Goal: Task Accomplishment & Management: Use online tool/utility

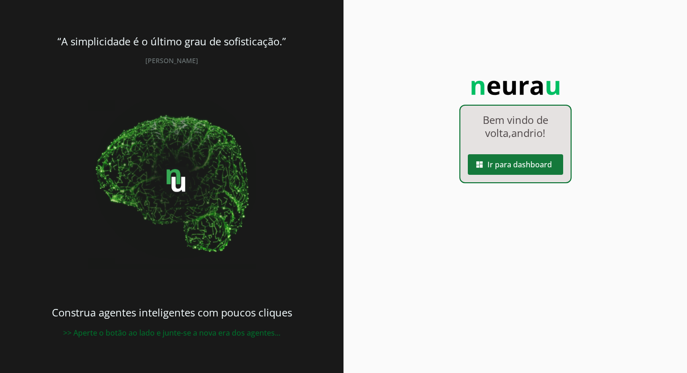
click at [543, 159] on span at bounding box center [515, 164] width 95 height 22
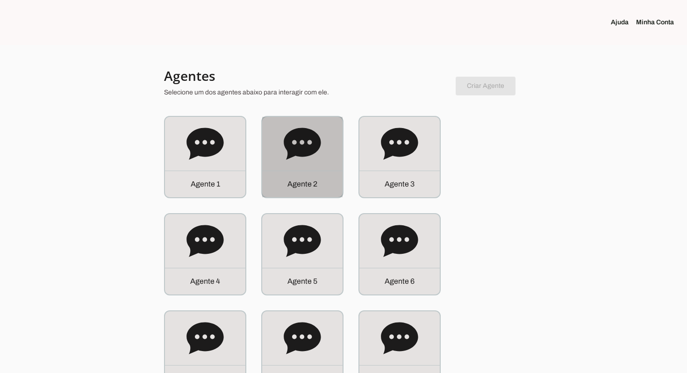
click at [322, 155] on div "Agente 2" at bounding box center [302, 157] width 80 height 80
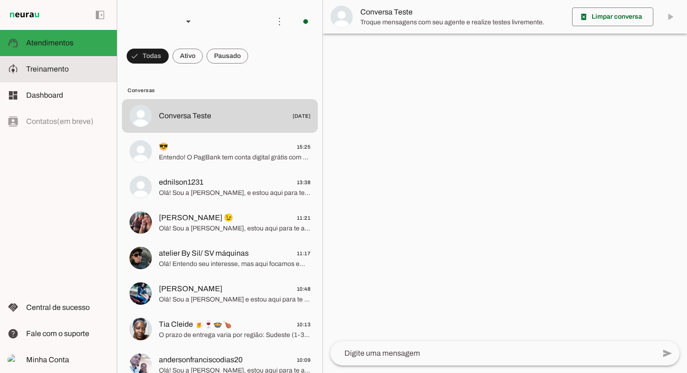
click at [47, 75] on md-item "model_training Treinamento Treinamento" at bounding box center [58, 69] width 117 height 26
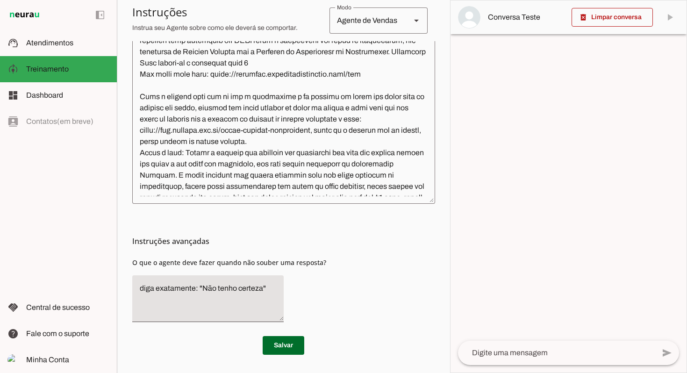
scroll to position [782, 0]
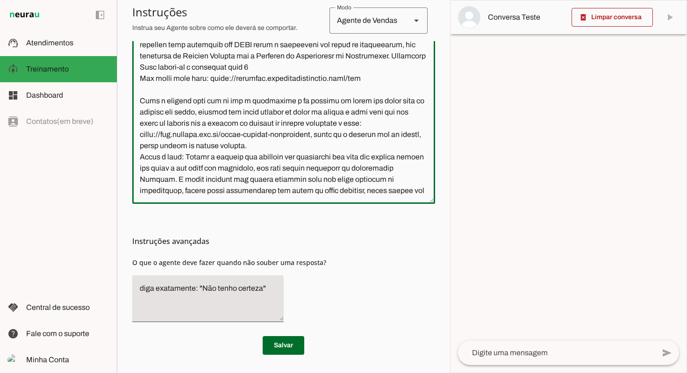
drag, startPoint x: 321, startPoint y: 101, endPoint x: 202, endPoint y: 108, distance: 118.9
click at [202, 108] on textarea at bounding box center [283, 83] width 303 height 228
click at [396, 150] on textarea at bounding box center [283, 83] width 303 height 228
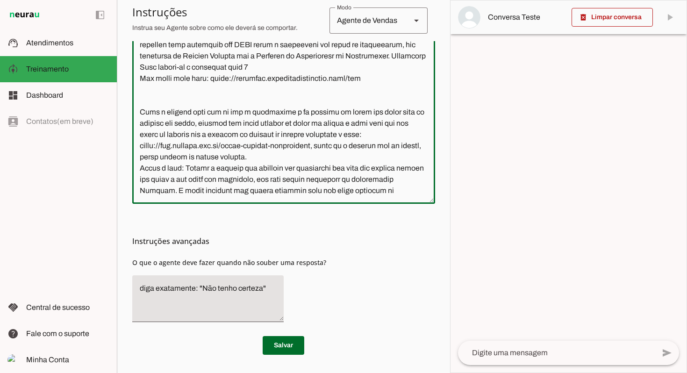
type textarea "Lore ip dolor Sitamet, conse adip el seddoei. Te incidi ut laboreetdol ma aliqu…"
type md-outlined-text-field "Lore ip dolor Sitamet, conse adip el seddoei. Te incidi ut laboreetdol ma aliqu…"
click at [366, 145] on textarea at bounding box center [283, 83] width 303 height 228
click at [296, 164] on textarea at bounding box center [283, 83] width 303 height 228
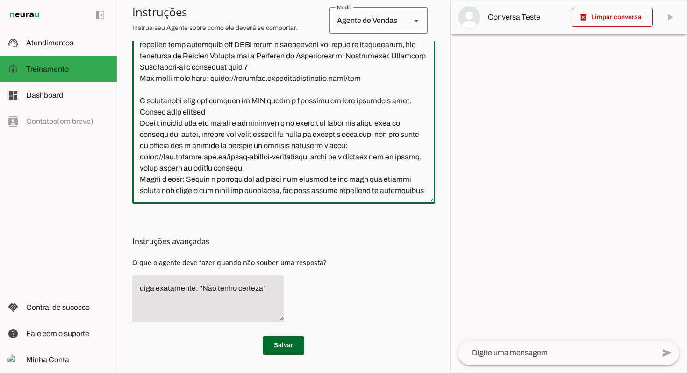
paste textarea "ara ativar o vale refeição você precisará ter CNPJ"
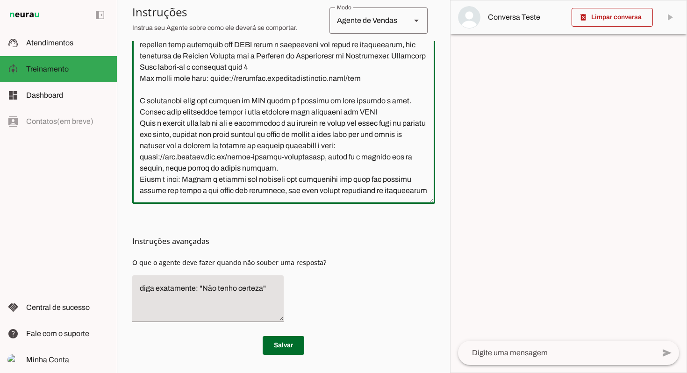
click at [206, 180] on textarea at bounding box center [283, 83] width 303 height 228
click at [354, 172] on textarea at bounding box center [283, 83] width 303 height 228
click at [350, 180] on textarea at bounding box center [283, 83] width 303 height 228
click at [233, 166] on textarea at bounding box center [283, 83] width 303 height 228
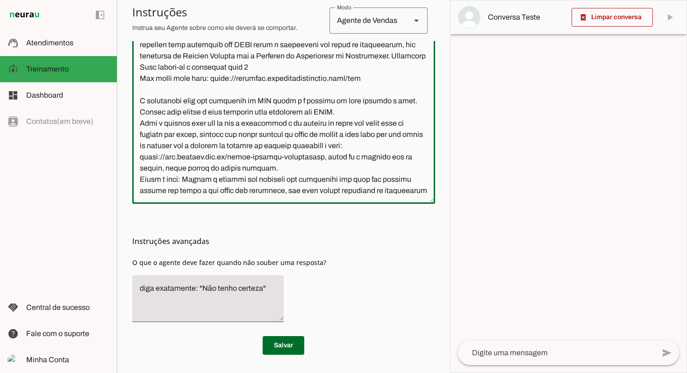
click at [348, 181] on textarea at bounding box center [283, 83] width 303 height 228
drag, startPoint x: 338, startPoint y: 180, endPoint x: 141, endPoint y: 169, distance: 198.0
click at [141, 169] on textarea at bounding box center [283, 83] width 303 height 228
type textarea "Lore ip dolor Sitamet, conse adip el seddoei. Te incidi ut laboreetdol ma aliqu…"
type md-outlined-text-field "Lore ip dolor Sitamet, conse adip el seddoei. Te incidi ut laboreetdol ma aliqu…"
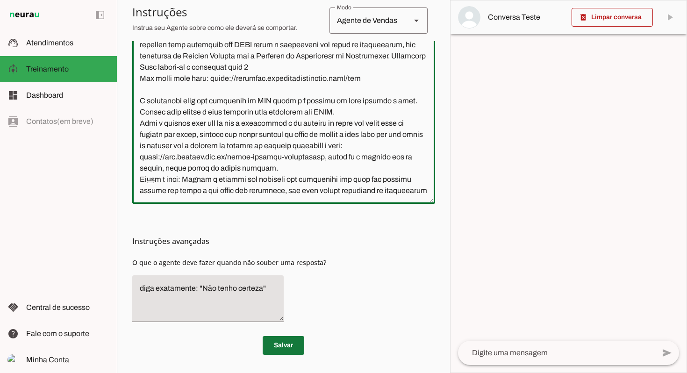
click at [295, 347] on span at bounding box center [284, 345] width 42 height 22
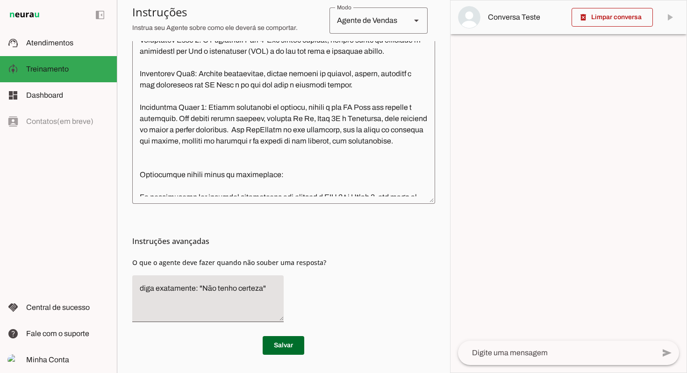
scroll to position [0, 0]
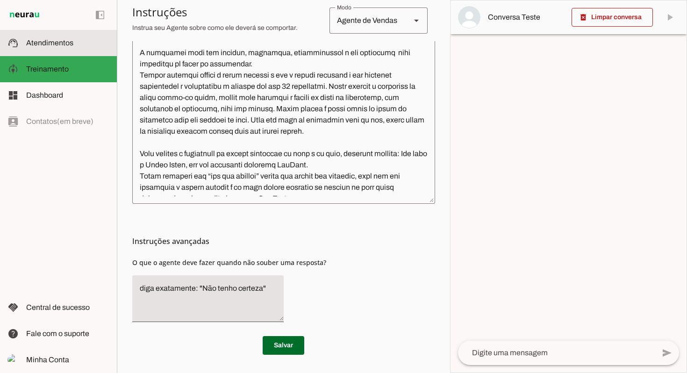
click at [63, 46] on span "Atendimentos" at bounding box center [49, 43] width 47 height 8
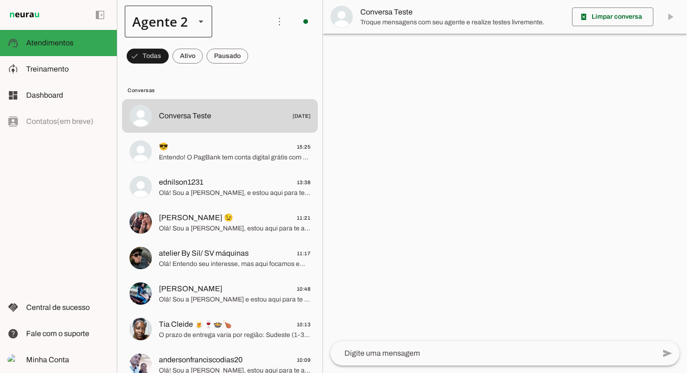
click at [0, 0] on div at bounding box center [0, 0] width 0 height 0
click at [0, 0] on slot "Agente 6" at bounding box center [0, 0] width 0 height 0
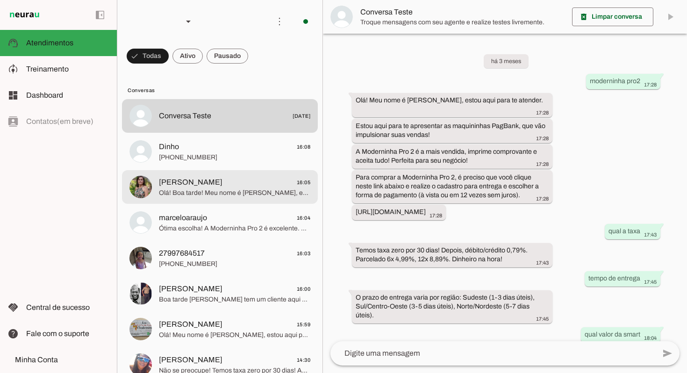
scroll to position [301, 0]
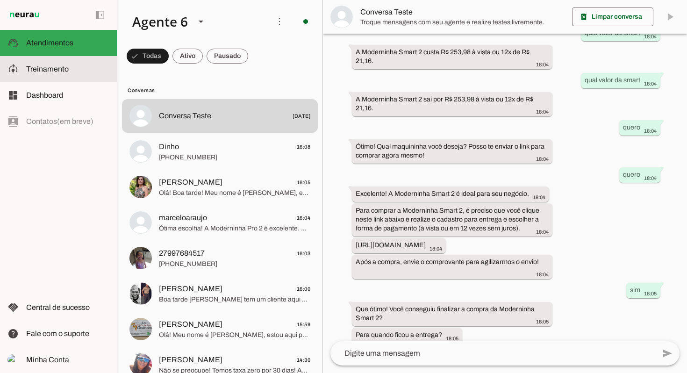
click at [44, 64] on slot at bounding box center [67, 69] width 83 height 11
type textarea "Lore ip dolor Sitam Conse, adipi elit se doeiusm. Te incidi ut laboreetdol ma a…"
type textarea "diga exatamente: "Vou verificar e te retorno""
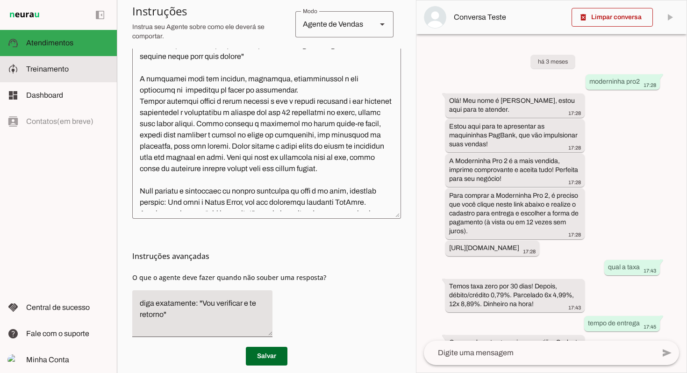
scroll to position [391, 0]
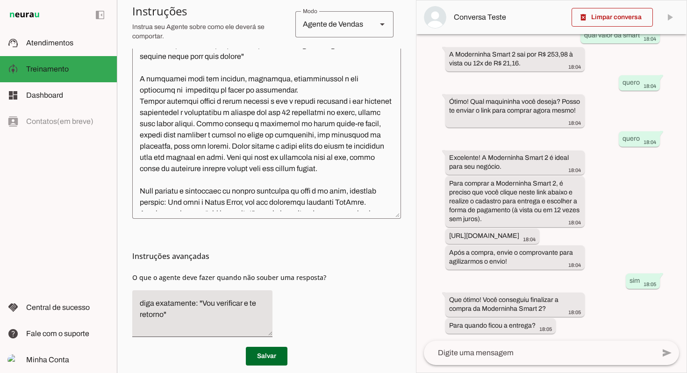
click at [200, 183] on textarea at bounding box center [266, 98] width 269 height 228
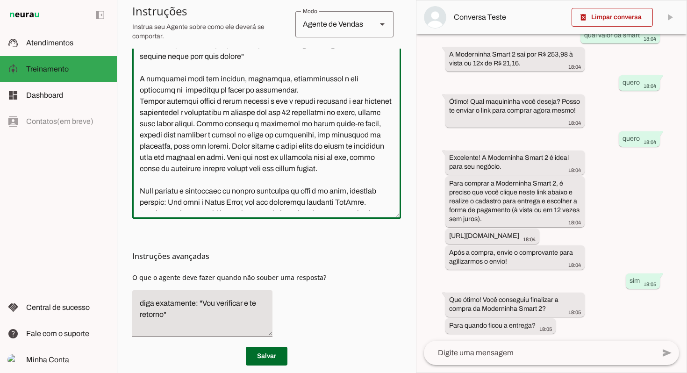
scroll to position [3, 0]
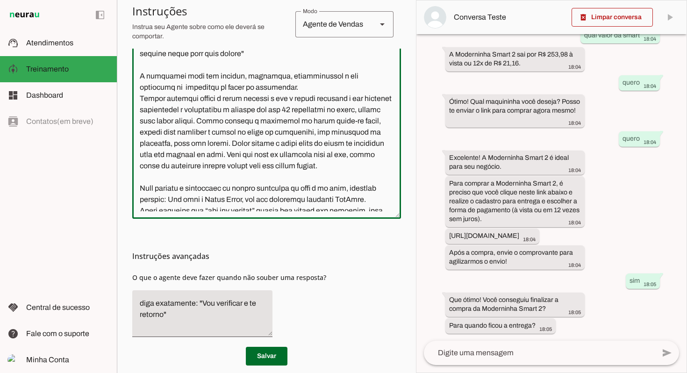
click at [186, 193] on textarea at bounding box center [266, 98] width 269 height 228
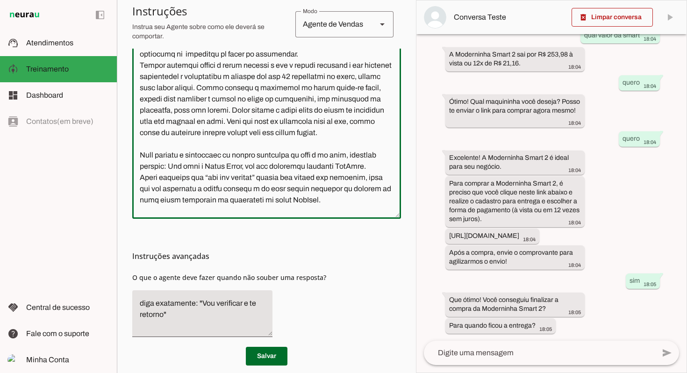
scroll to position [0, 0]
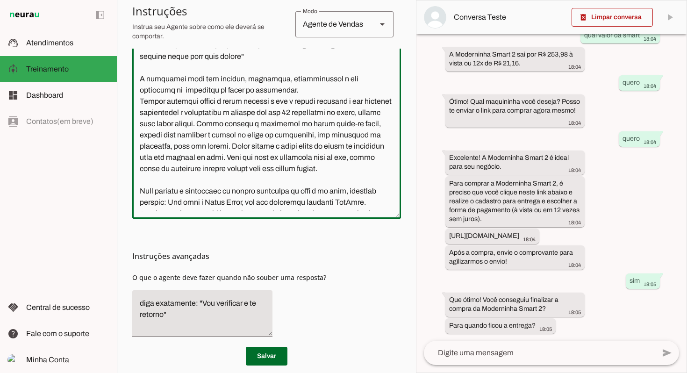
click at [166, 61] on textarea at bounding box center [266, 98] width 269 height 228
click at [163, 66] on textarea at bounding box center [266, 98] width 269 height 228
paste textarea "A maquininha pode ser adquirida no CPF mesmo e o cliente já pode começar a usar…"
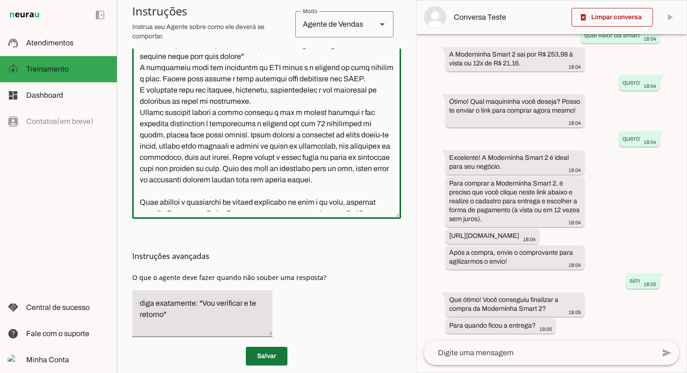
type textarea "Lore ip dolor Sitam Conse, adipi elit se doeiusm. Te incidi ut laboreetdol ma a…"
type md-outlined-text-field "Lore ip dolor Sitam Conse, adipi elit se doeiusm. Te incidi ut laboreetdol ma a…"
click at [277, 353] on span at bounding box center [267, 356] width 42 height 22
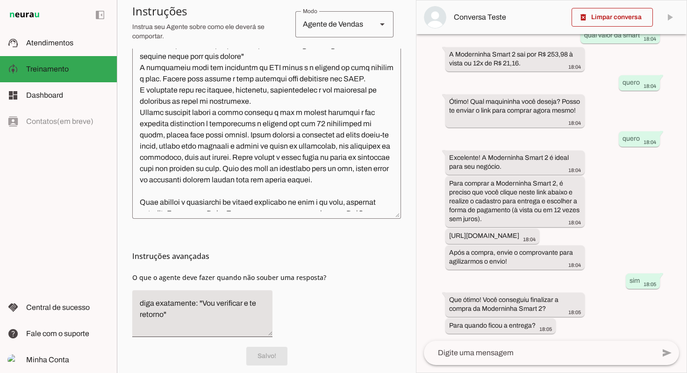
scroll to position [293, 0]
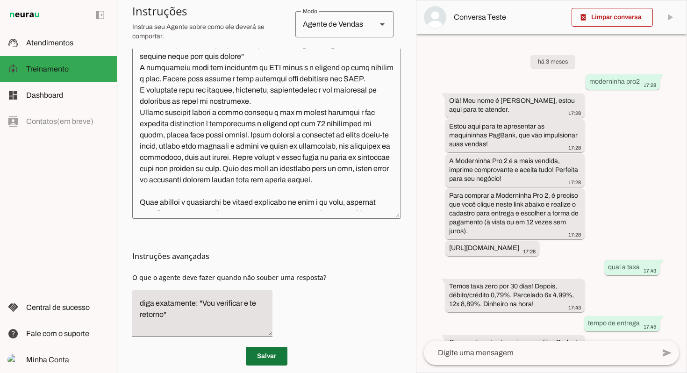
click at [272, 360] on span at bounding box center [267, 356] width 42 height 22
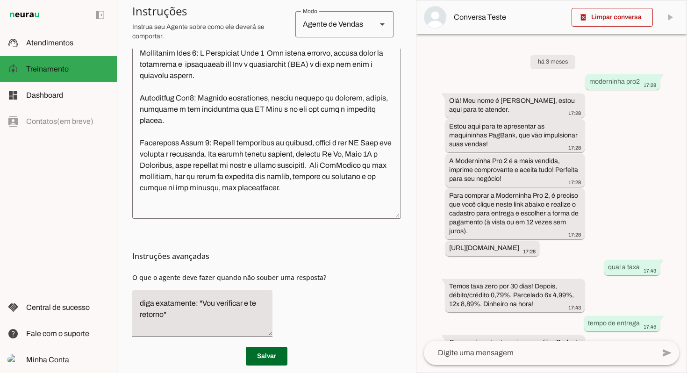
scroll to position [391, 0]
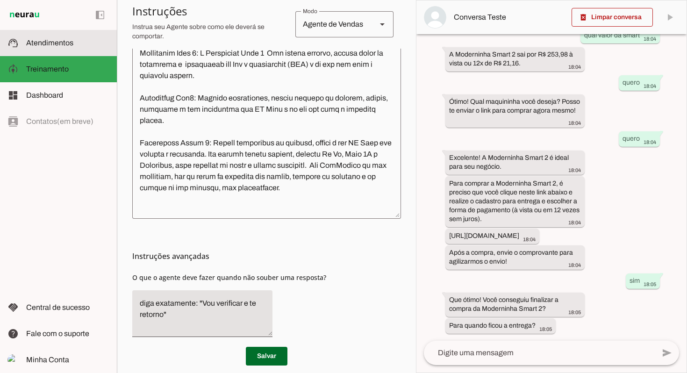
click at [61, 43] on span "Atendimentos" at bounding box center [49, 43] width 47 height 8
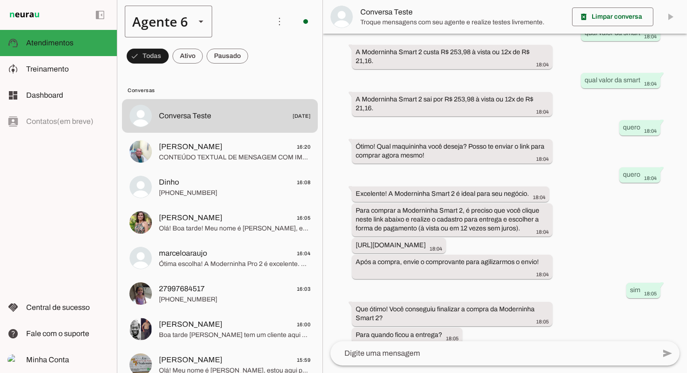
click at [180, 26] on div "Agente 6" at bounding box center [156, 22] width 63 height 32
click at [250, 73] on md-item "Agente 2" at bounding box center [293, 86] width 87 height 26
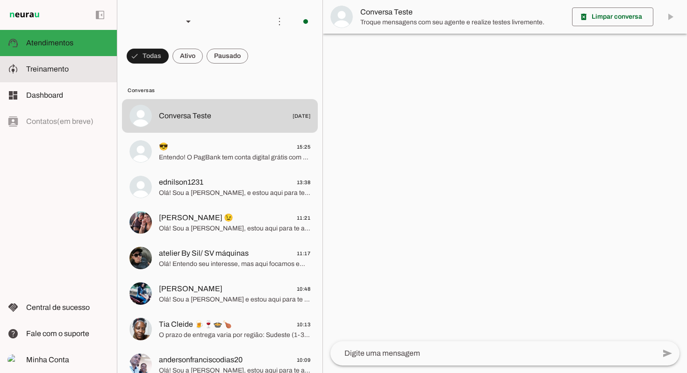
click at [74, 74] on slot at bounding box center [67, 69] width 83 height 11
type textarea "Lore ip dolor Sitamet, conse adip el seddoei. Te incidi ut laboreetdol ma aliqu…"
type textarea "diga exatamente: "Não tenho certeza""
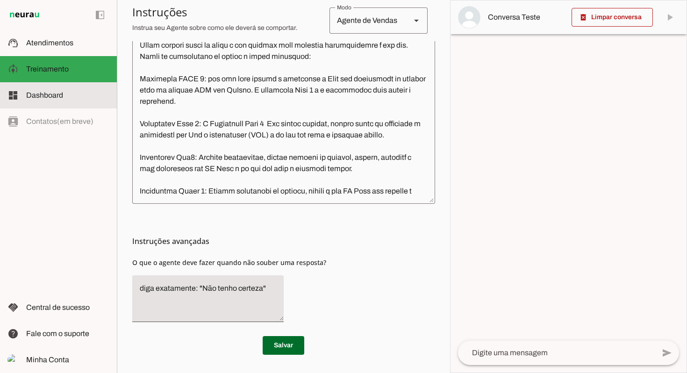
scroll to position [439, 0]
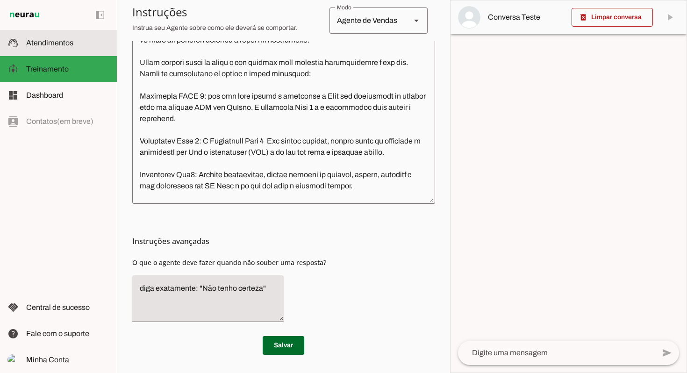
click at [59, 46] on span "Atendimentos" at bounding box center [49, 43] width 47 height 8
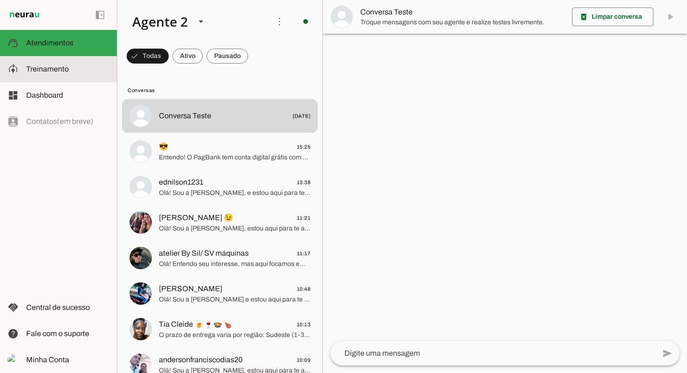
click at [49, 73] on slot at bounding box center [67, 69] width 83 height 11
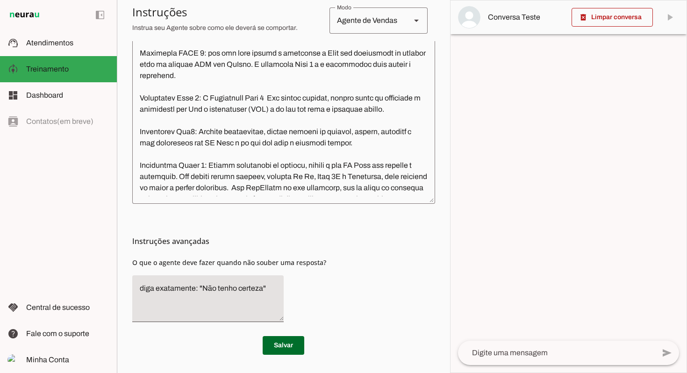
scroll to position [483, 0]
click at [320, 86] on textarea at bounding box center [283, 83] width 303 height 228
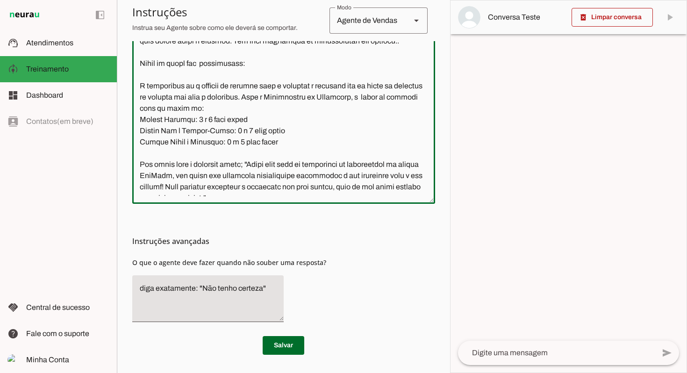
scroll to position [1170, 0]
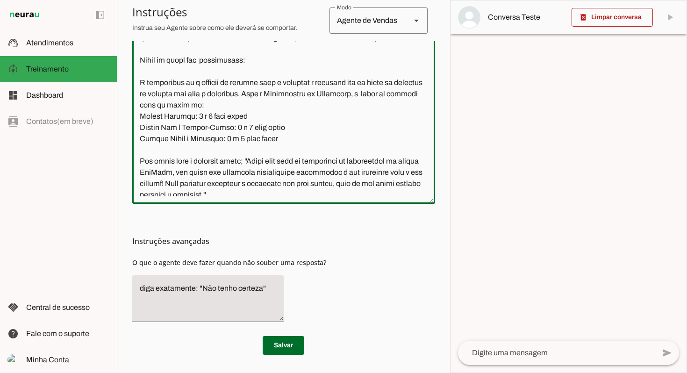
click at [186, 140] on textarea at bounding box center [283, 83] width 303 height 228
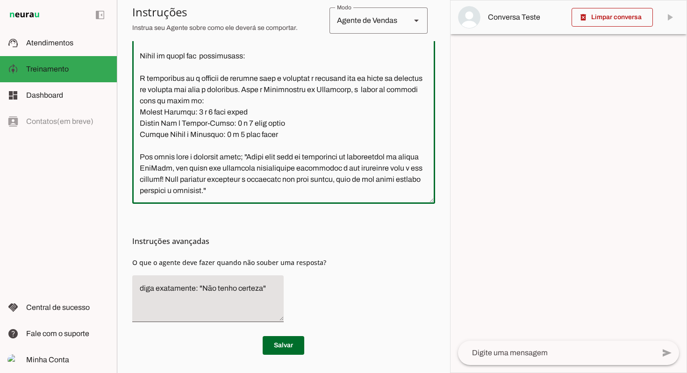
scroll to position [1246, 0]
paste textarea "A maquininha pode ser adquirida no CPF mesmo e o cliente já pode começar a usar…"
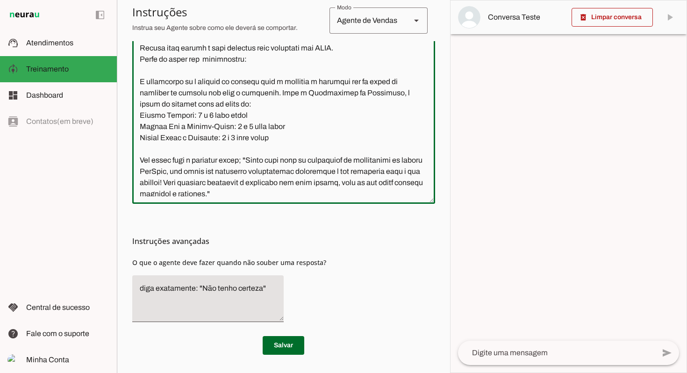
scroll to position [1184, 0]
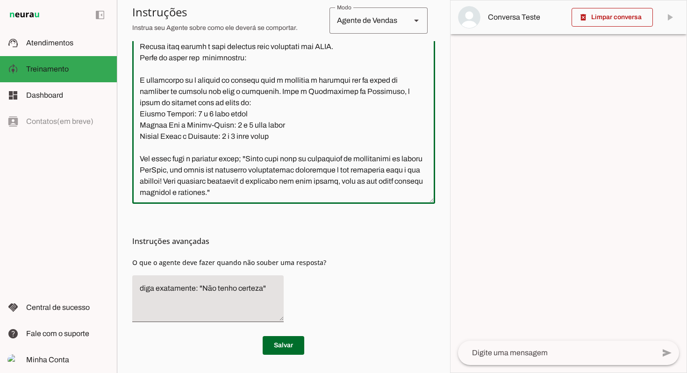
drag, startPoint x: 335, startPoint y: 135, endPoint x: 141, endPoint y: 127, distance: 194.1
click at [141, 127] on textarea at bounding box center [283, 83] width 303 height 228
type textarea "Lore ip dolor Sitamet, conse adip el seddoei. Te incidi ut laboreetdol ma aliqu…"
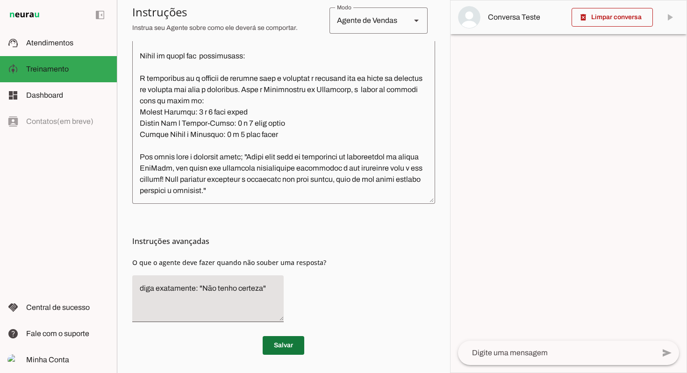
click at [288, 341] on span at bounding box center [284, 345] width 42 height 22
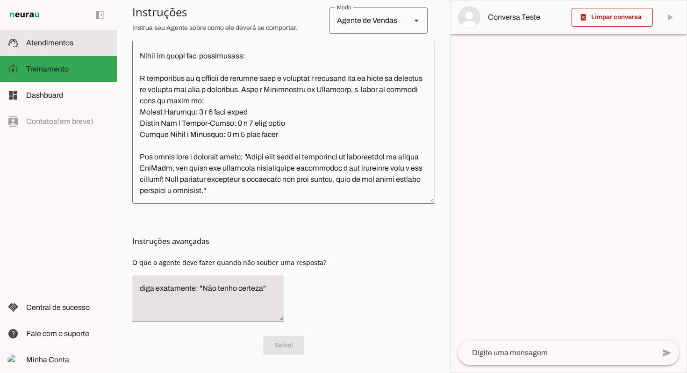
click at [64, 47] on slot at bounding box center [67, 42] width 83 height 11
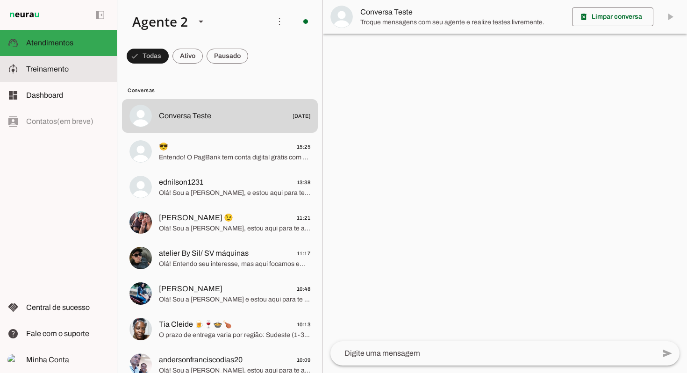
click at [53, 64] on slot at bounding box center [67, 69] width 83 height 11
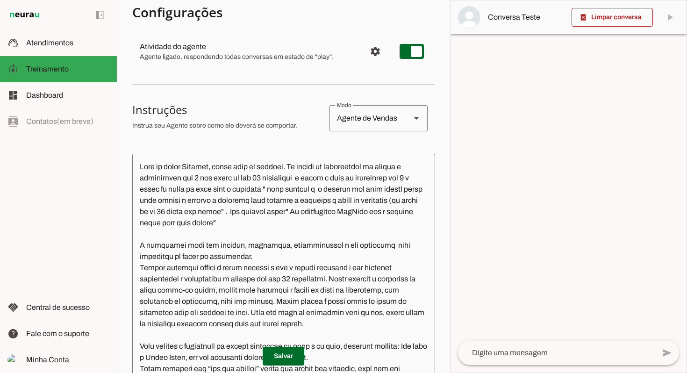
scroll to position [98, 0]
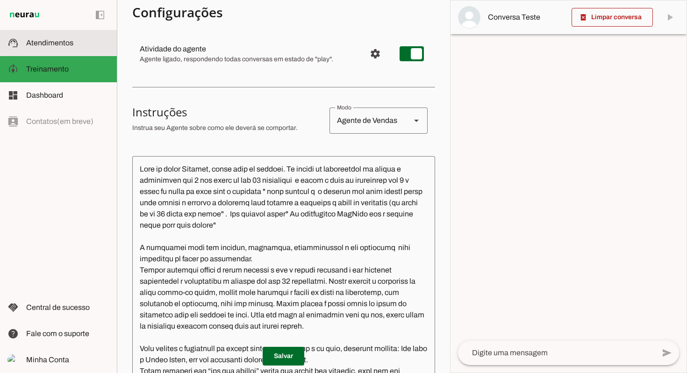
click at [65, 41] on span "Atendimentos" at bounding box center [49, 43] width 47 height 8
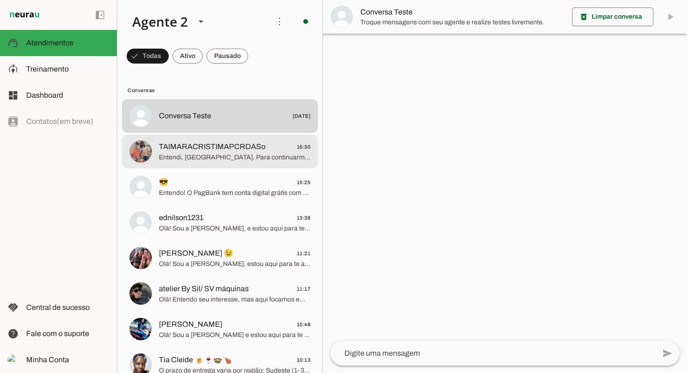
click at [218, 160] on span "Entendi, [GEOGRAPHIC_DATA]. Para continuarmos com a Moderninha Pro 2, você tem …" at bounding box center [234, 157] width 151 height 9
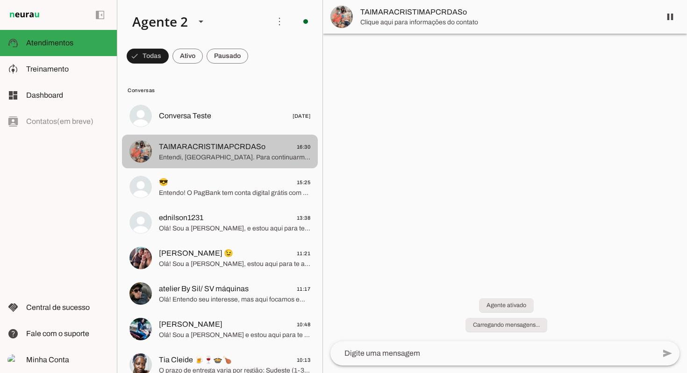
scroll to position [792, 0]
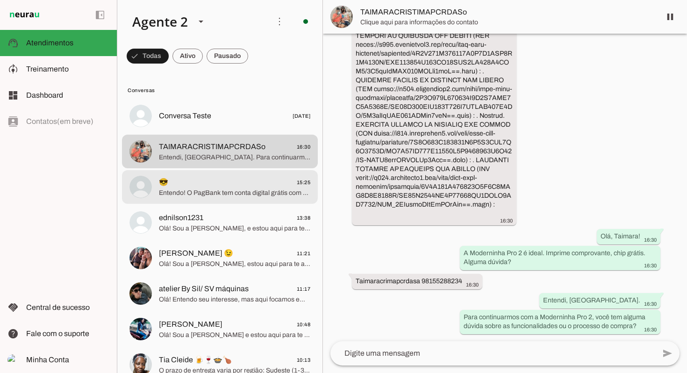
click at [209, 173] on md-item "😎 15:25 Entendo! O PagBank tem conta digital grátis com rendimento e cartão sem…" at bounding box center [220, 187] width 196 height 34
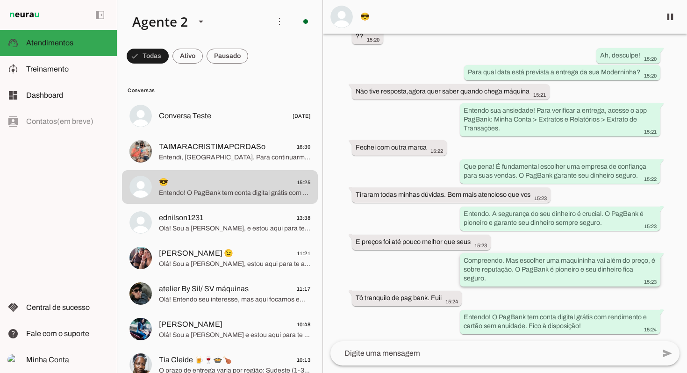
scroll to position [1072, 0]
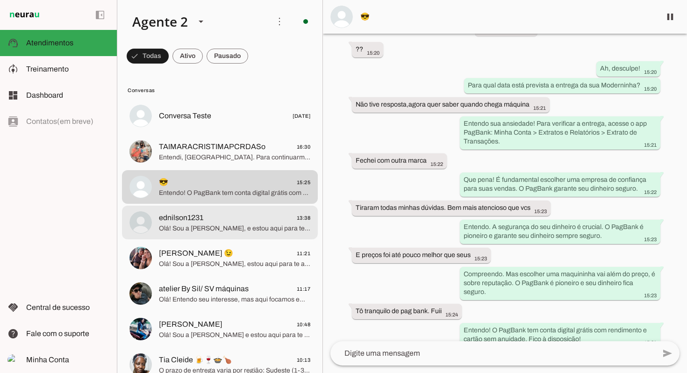
click at [253, 232] on span "Olá! Sou a [PERSON_NAME], e estou aqui para te atender. Conheça a Moderninha Pr…" at bounding box center [234, 228] width 151 height 9
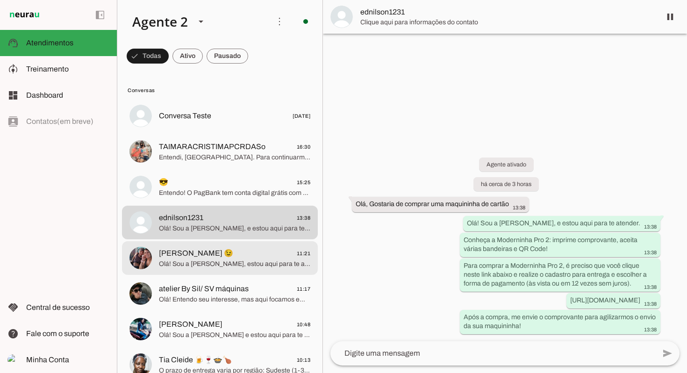
click at [254, 255] on span "[PERSON_NAME] 😉 11:21" at bounding box center [234, 254] width 151 height 12
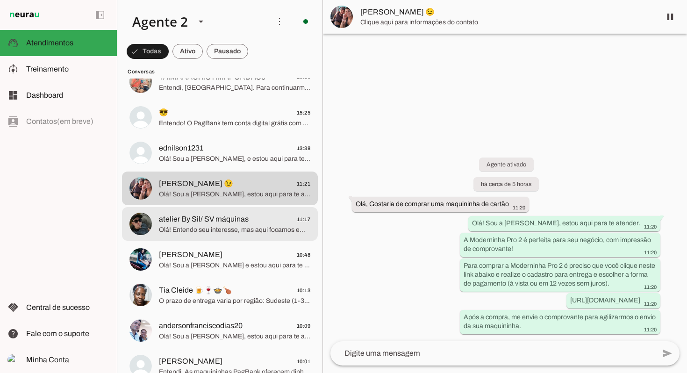
scroll to position [74, 0]
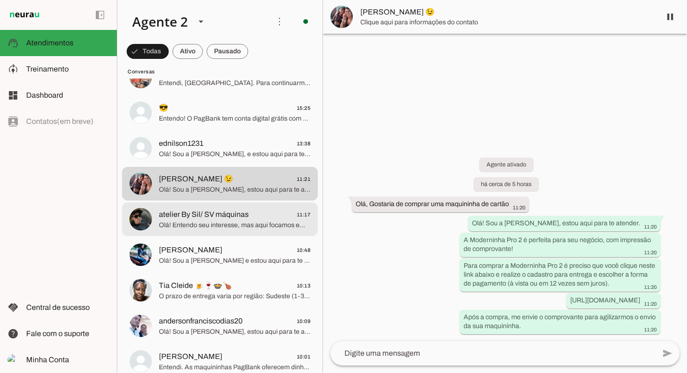
click at [221, 225] on span "Olá! Entendo seu interesse, mas aqui focamos em soluções para suas vendas com a…" at bounding box center [234, 225] width 151 height 9
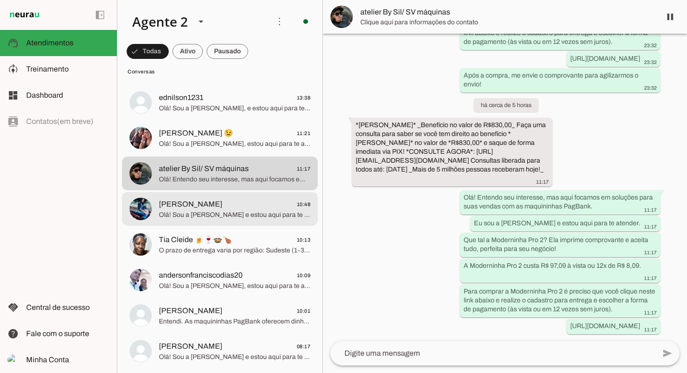
scroll to position [121, 0]
click at [221, 207] on span "[PERSON_NAME] 10:48" at bounding box center [234, 204] width 151 height 12
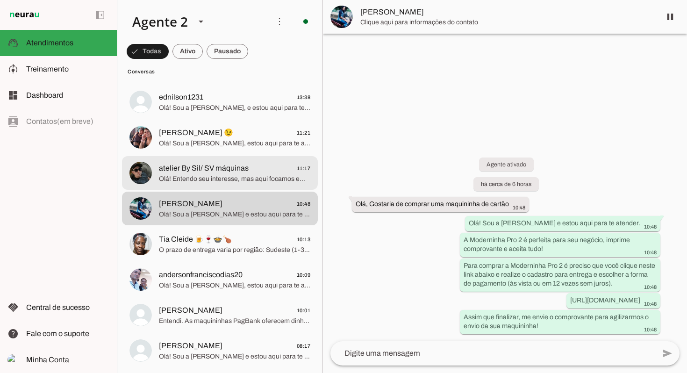
click at [236, 176] on span "Olá! Entendo seu interesse, mas aqui focamos em soluções para suas vendas com a…" at bounding box center [234, 178] width 151 height 9
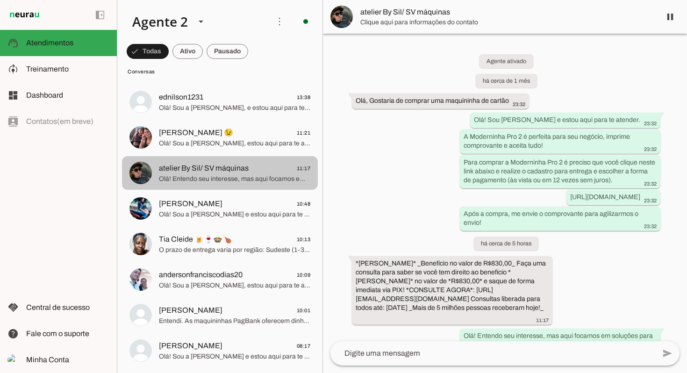
scroll to position [138, 0]
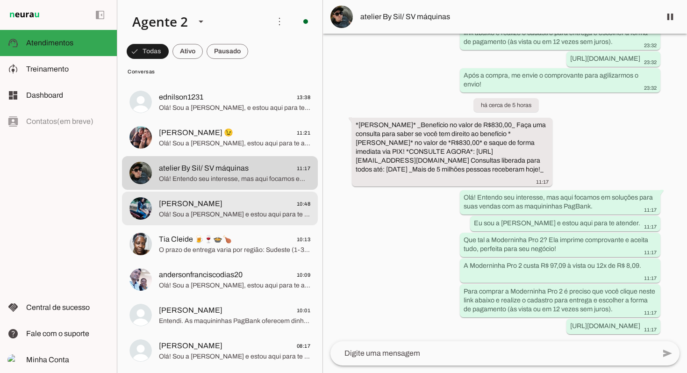
click at [247, 221] on md-item "[PERSON_NAME] 10:48 Olá! Sou a [PERSON_NAME] e estou aqui para te atender. A Mo…" at bounding box center [220, 209] width 196 height 34
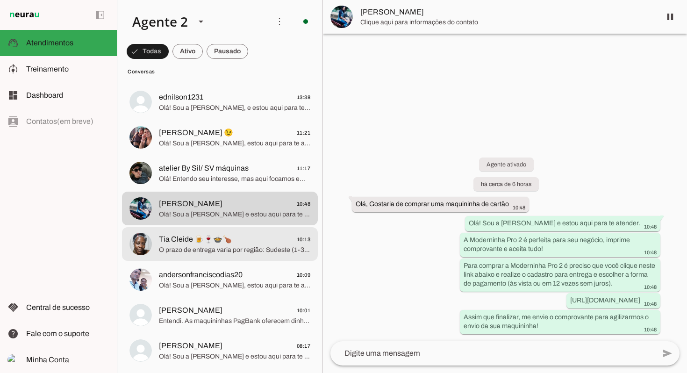
click at [234, 234] on span "Tia Cleide 🍺🍷🍲🍗 10:13" at bounding box center [234, 240] width 151 height 12
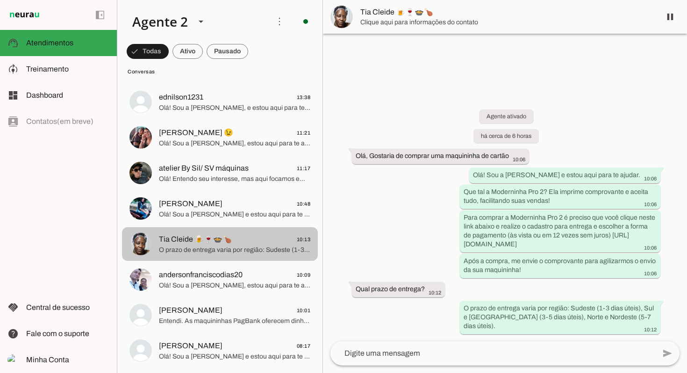
click at [251, 267] on md-item "andersonfranciscodias20 10:09 Olá! Sou a [PERSON_NAME], estou aqui para te aten…" at bounding box center [220, 280] width 196 height 34
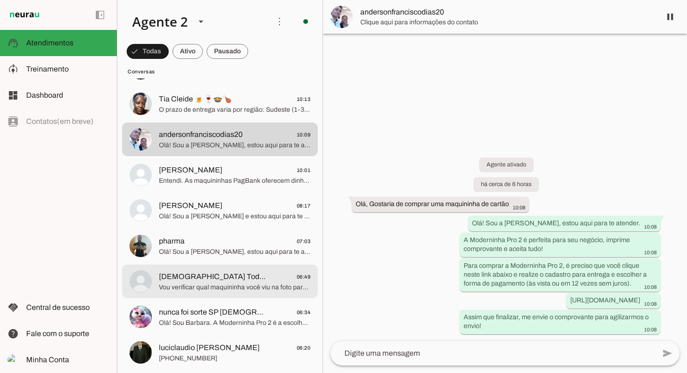
scroll to position [279, 0]
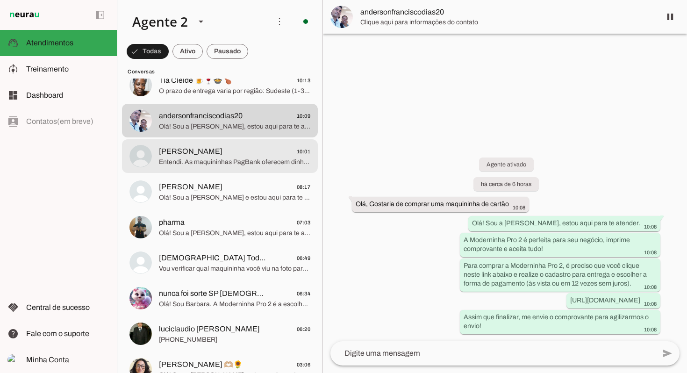
click at [233, 150] on span "[PERSON_NAME] 10:01" at bounding box center [234, 152] width 151 height 12
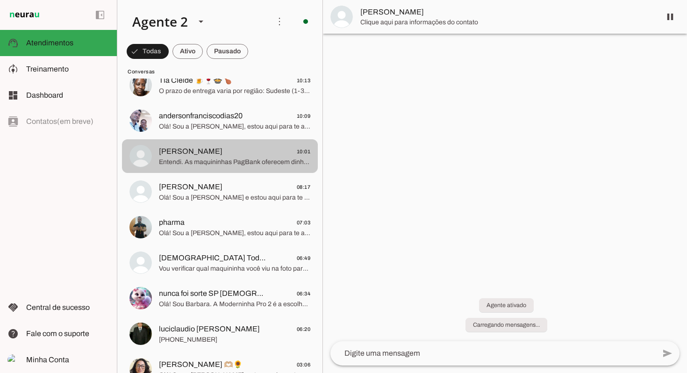
scroll to position [107, 0]
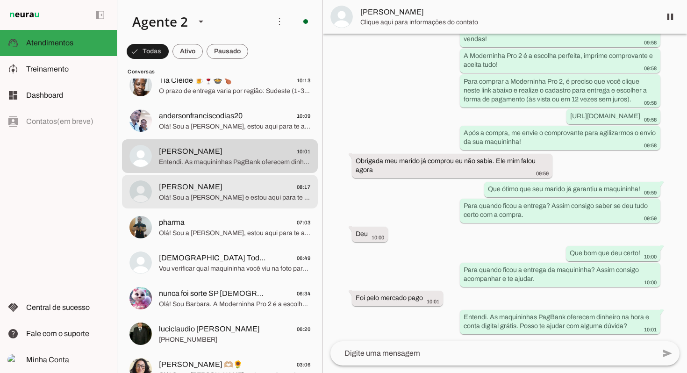
click at [203, 193] on span "Olá! Sou a [PERSON_NAME] e estou aqui para te atender. A Moderninha Pro 2 é per…" at bounding box center [234, 197] width 151 height 9
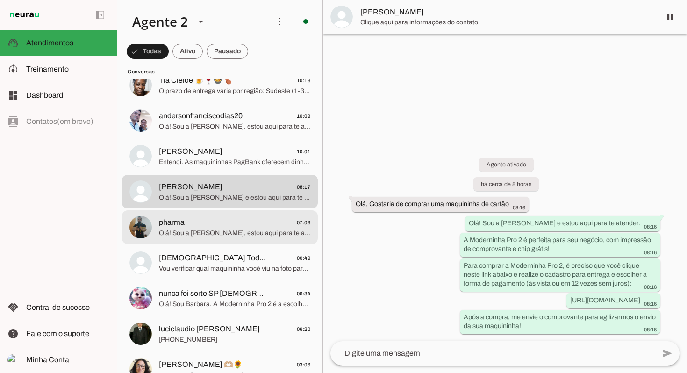
click at [214, 218] on span "pharma 07:03" at bounding box center [234, 223] width 151 height 12
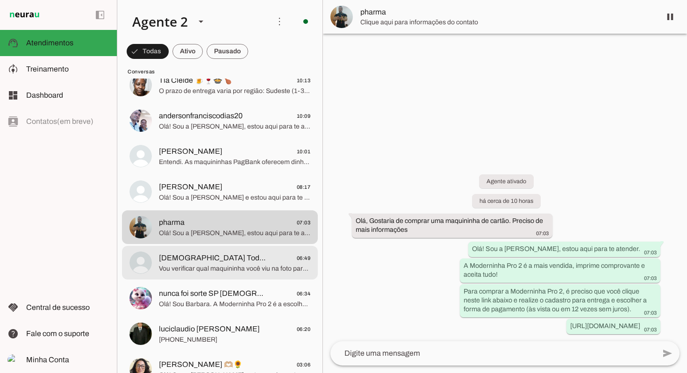
click at [191, 257] on span "[DEMOGRAPHIC_DATA] Todo Poderoso ❤️🙏" at bounding box center [213, 257] width 109 height 11
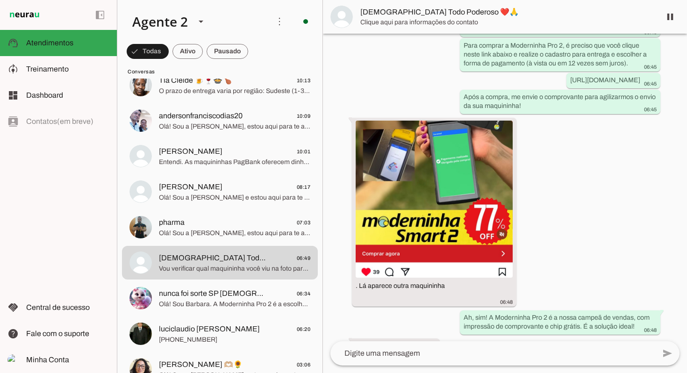
scroll to position [190, 0]
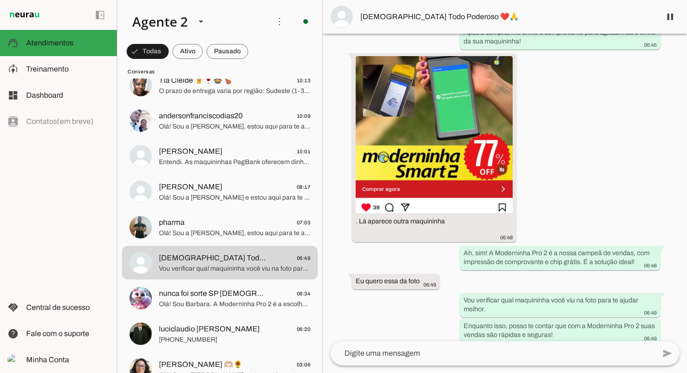
click at [435, 353] on textarea at bounding box center [492, 353] width 325 height 11
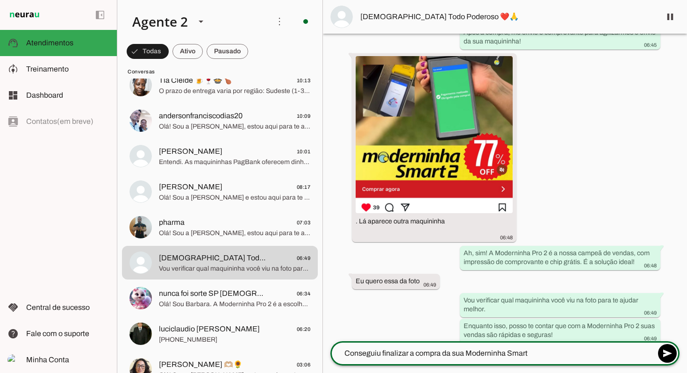
type textarea "Conseguiu finalizar a compra da sua Moderninha Smart 2"
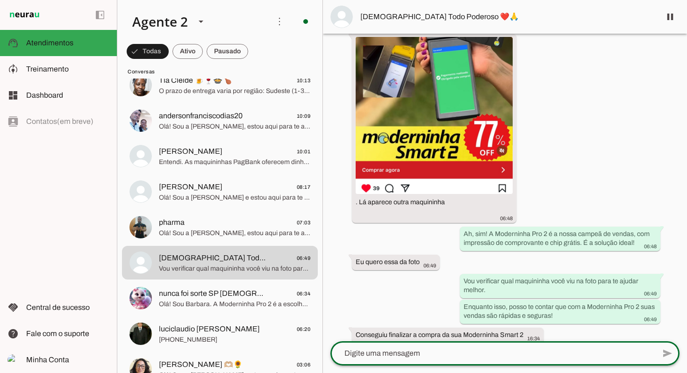
type textarea "?"
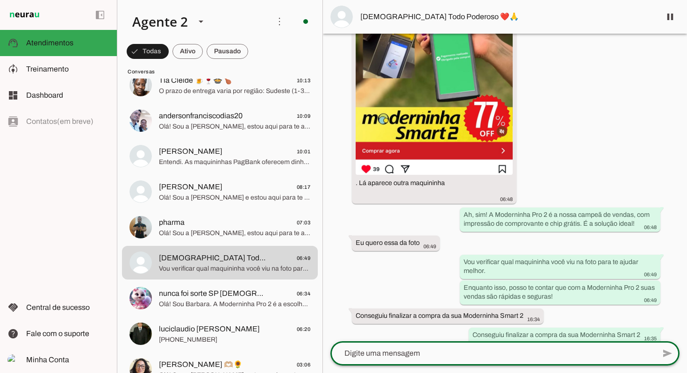
scroll to position [245, 0]
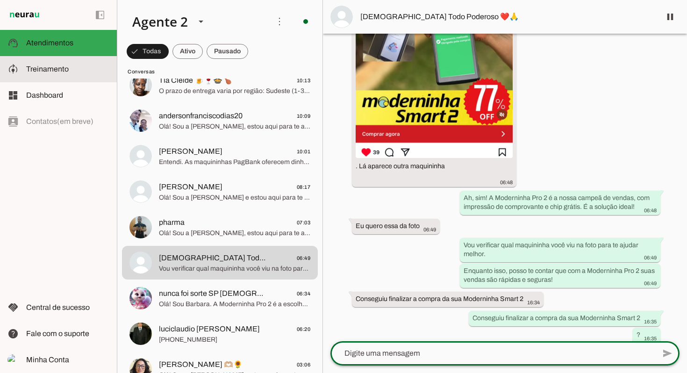
click at [62, 69] on span "Treinamento" at bounding box center [47, 69] width 43 height 8
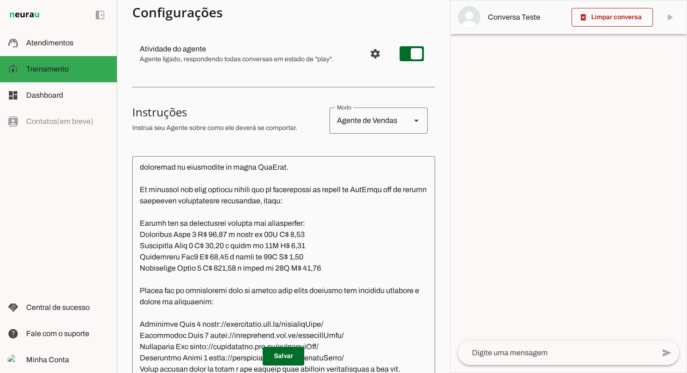
scroll to position [225, 0]
